Goal: Information Seeking & Learning: Learn about a topic

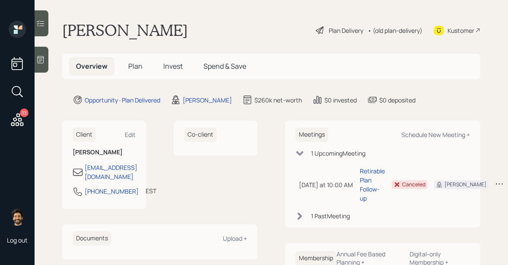
click at [181, 66] on span "Invest" at bounding box center [172, 66] width 19 height 10
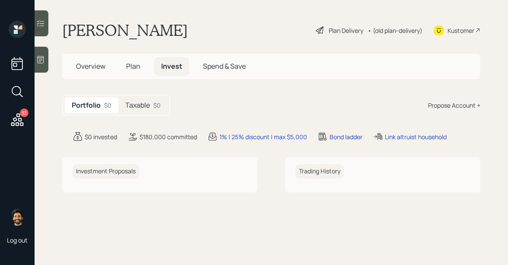
click at [139, 109] on h5 "Taxable" at bounding box center [137, 105] width 25 height 8
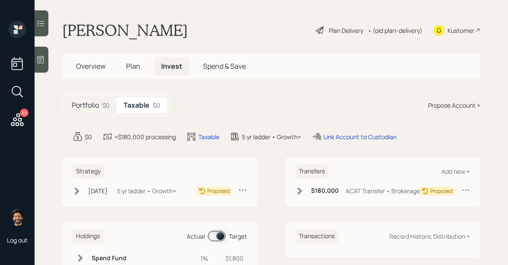
click at [135, 71] on h5 "Plan" at bounding box center [133, 66] width 28 height 19
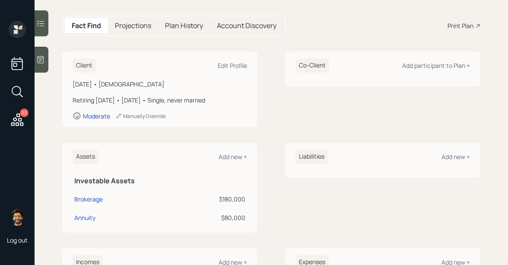
scroll to position [53, 0]
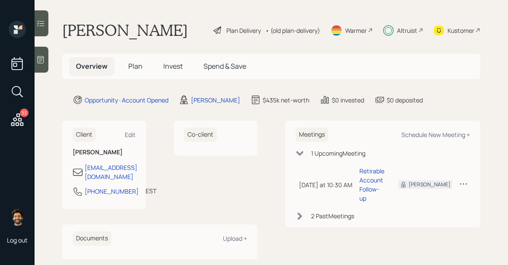
click at [167, 62] on span "Invest" at bounding box center [172, 66] width 19 height 10
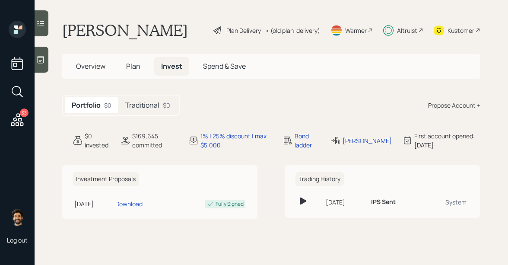
click at [146, 102] on h5 "Traditional" at bounding box center [142, 105] width 34 height 8
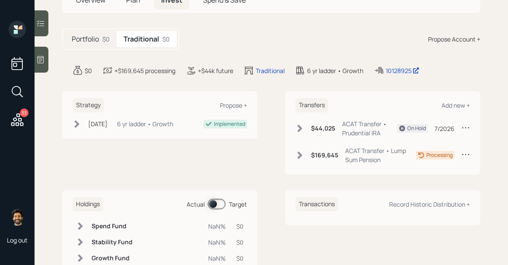
scroll to position [34, 0]
